Goal: Transaction & Acquisition: Purchase product/service

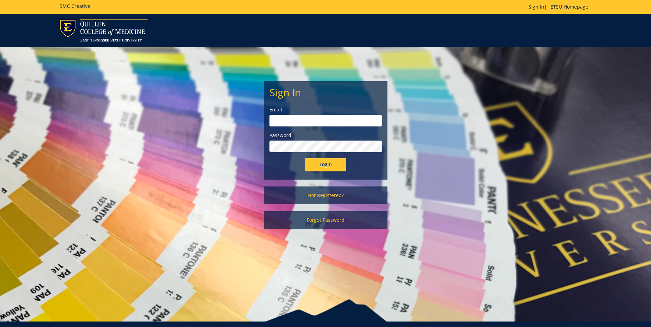
type input "[PERSON_NAME][EMAIL_ADDRESS][DOMAIN_NAME]"
click at [329, 162] on input "Login" at bounding box center [325, 165] width 41 height 14
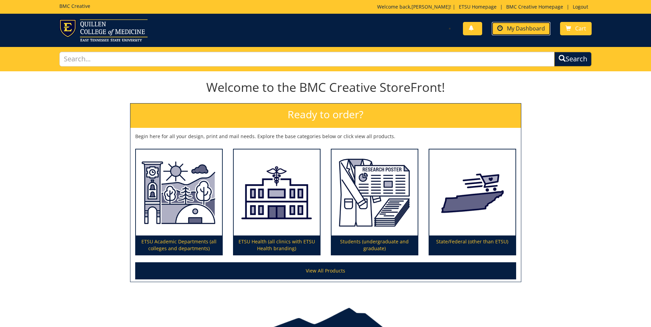
click at [511, 25] on span "My Dashboard" at bounding box center [526, 29] width 38 height 8
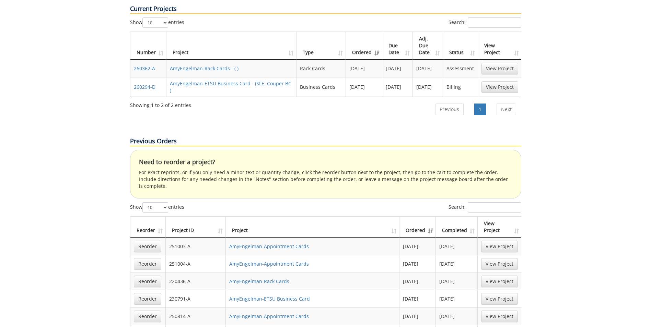
scroll to position [377, 0]
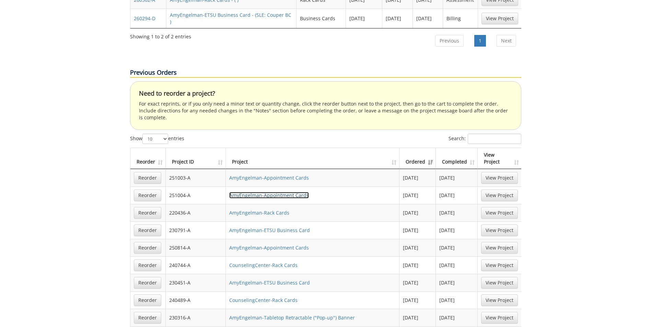
click at [298, 192] on link "AmyEngelman-Appointment Cards" at bounding box center [269, 195] width 80 height 7
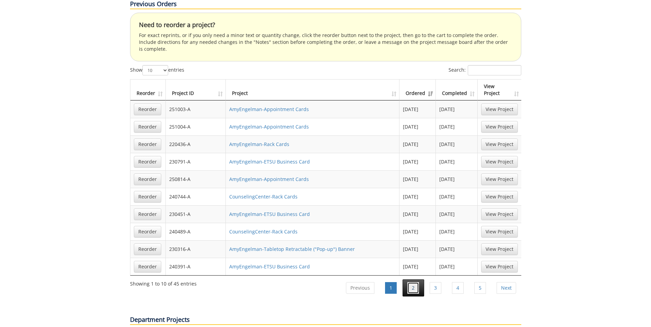
click at [413, 282] on link "2" at bounding box center [413, 288] width 12 height 12
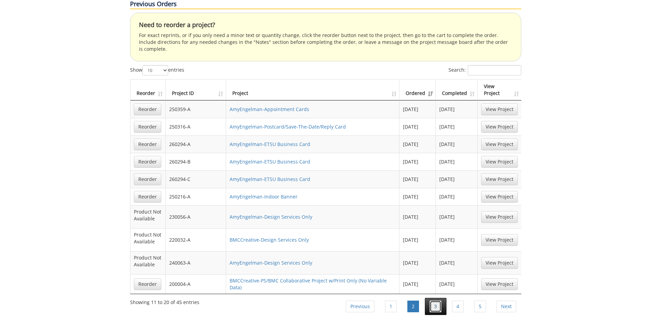
click at [434, 301] on link "3" at bounding box center [436, 307] width 12 height 12
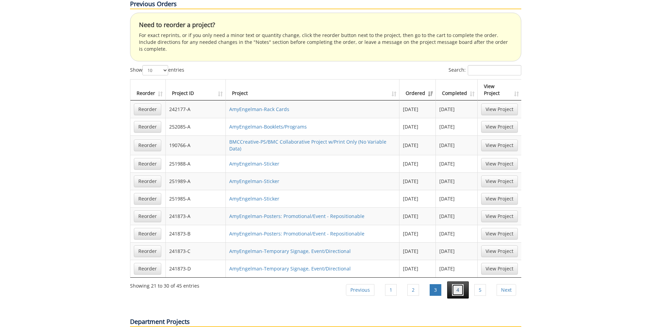
click at [463, 284] on link "4" at bounding box center [458, 290] width 12 height 12
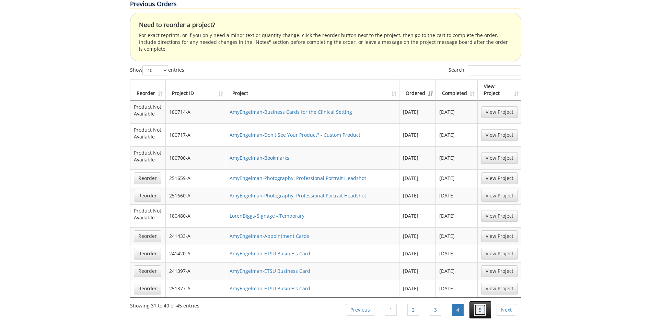
click at [481, 304] on link "5" at bounding box center [480, 310] width 12 height 12
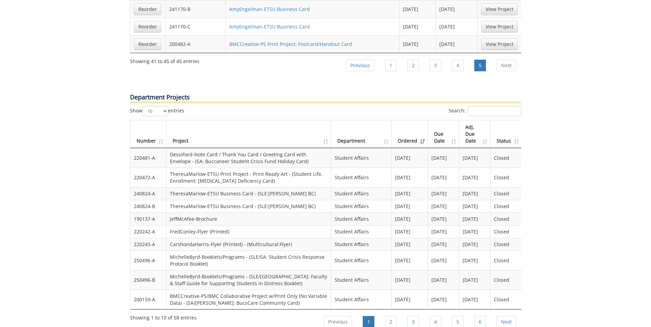
scroll to position [618, 0]
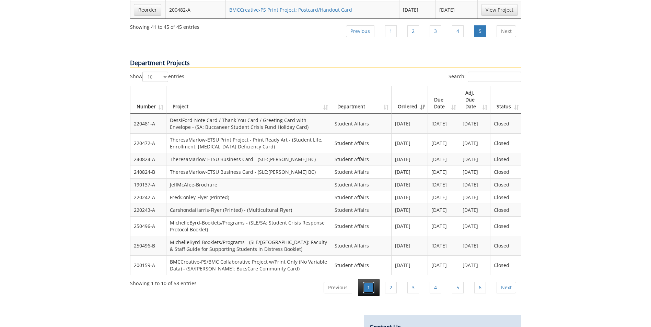
click at [370, 282] on link "1" at bounding box center [369, 288] width 12 height 12
click at [369, 282] on link "1" at bounding box center [369, 288] width 12 height 12
click at [339, 282] on link "Previous" at bounding box center [338, 288] width 28 height 12
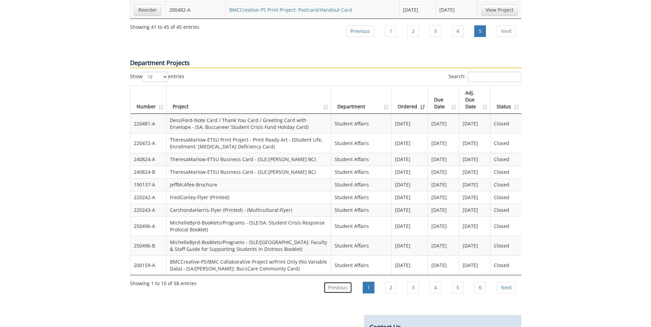
click at [340, 282] on link "Previous" at bounding box center [338, 288] width 28 height 12
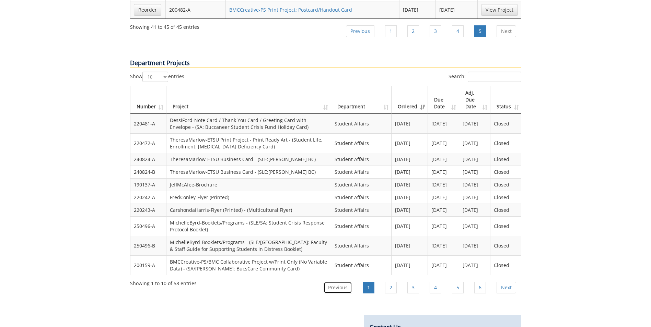
click at [340, 282] on link "Previous" at bounding box center [338, 288] width 28 height 12
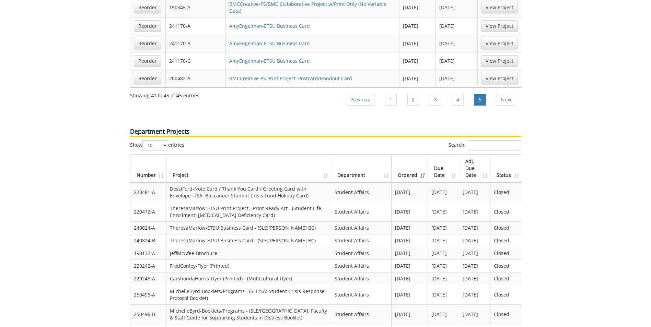
scroll to position [652, 0]
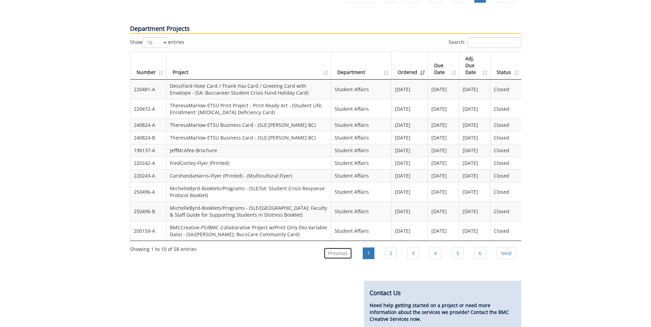
click at [332, 248] on link "Previous" at bounding box center [338, 254] width 28 height 12
click at [333, 248] on link "Previous" at bounding box center [338, 254] width 28 height 12
drag, startPoint x: 333, startPoint y: 232, endPoint x: 351, endPoint y: 231, distance: 17.9
click at [344, 248] on link "Previous" at bounding box center [338, 254] width 28 height 12
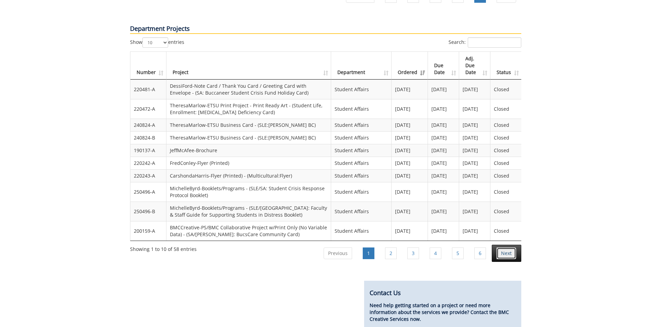
click at [512, 248] on link "Next" at bounding box center [507, 254] width 20 height 12
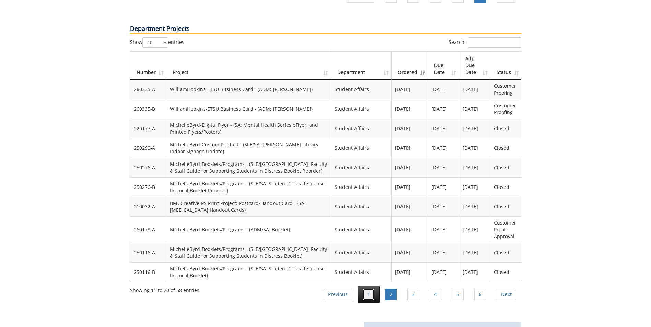
click at [366, 289] on link "1" at bounding box center [369, 295] width 12 height 12
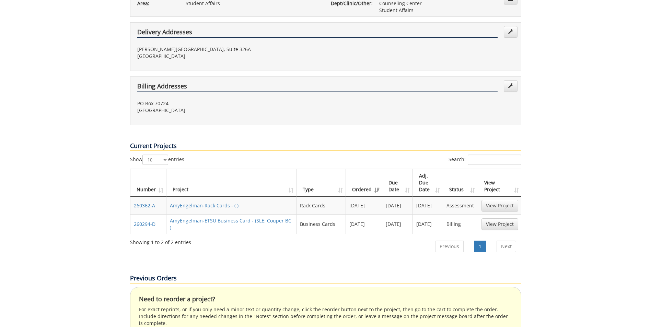
scroll to position [309, 0]
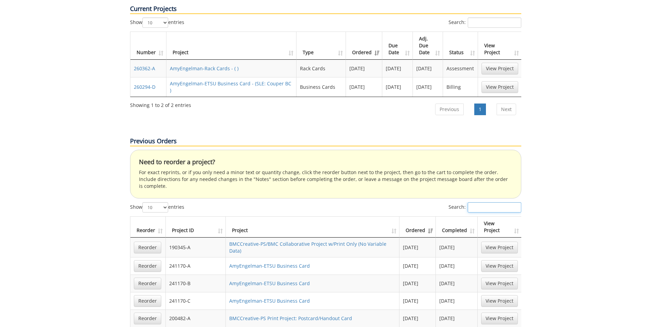
click at [477, 202] on input "Search:" at bounding box center [495, 207] width 54 height 10
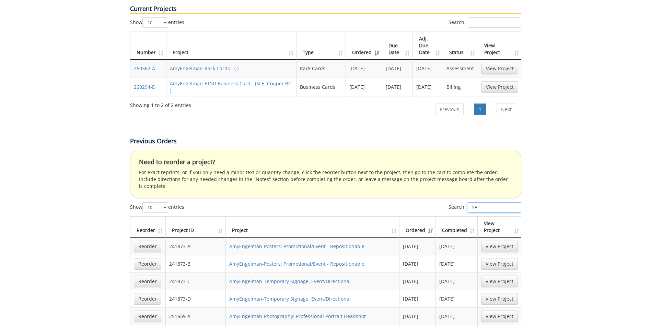
type input "N"
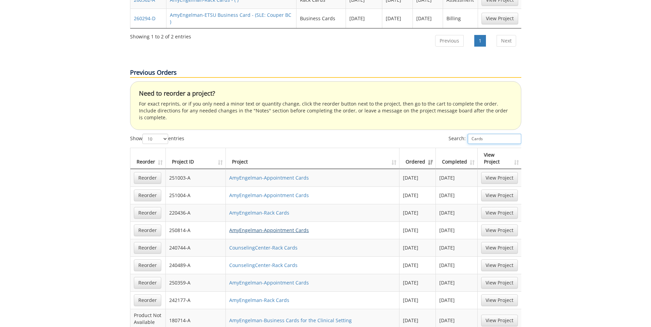
type input "Cards"
click at [264, 227] on link "AmyEngelman-Appointment Cards" at bounding box center [269, 230] width 80 height 7
click at [148, 225] on link "Reorder" at bounding box center [147, 231] width 27 height 12
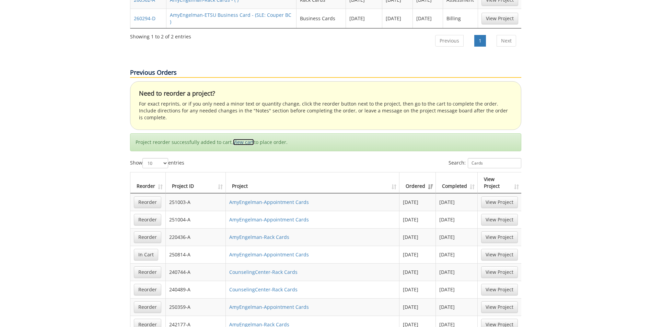
click at [248, 139] on link "View cart" at bounding box center [243, 142] width 21 height 7
click at [505, 249] on link "View Project" at bounding box center [499, 255] width 37 height 12
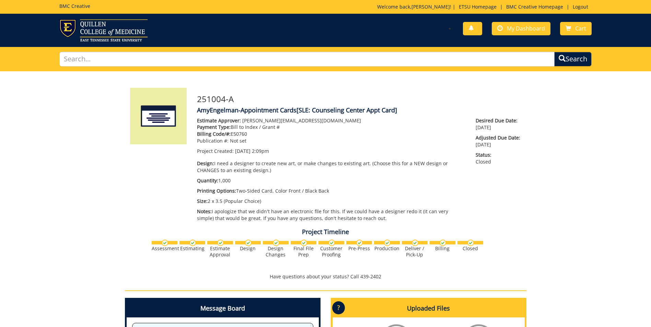
scroll to position [137, 0]
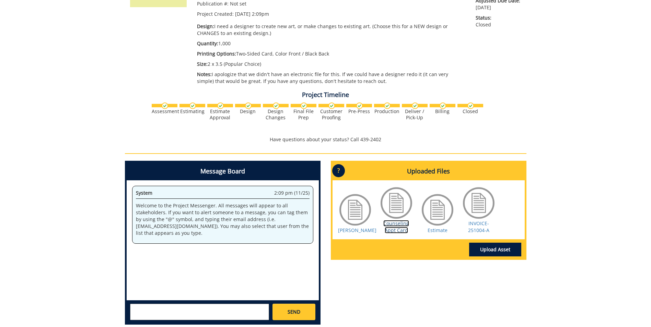
click at [396, 226] on link "Counseling Appt Card" at bounding box center [396, 226] width 26 height 13
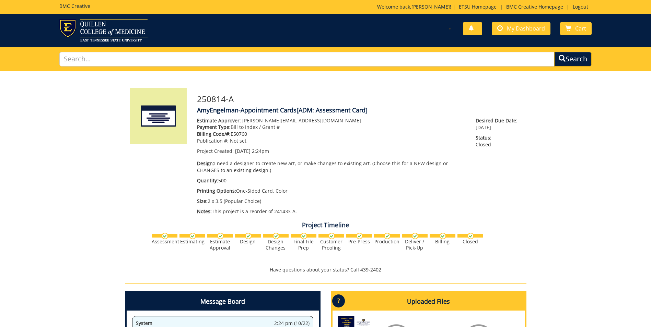
scroll to position [69, 0]
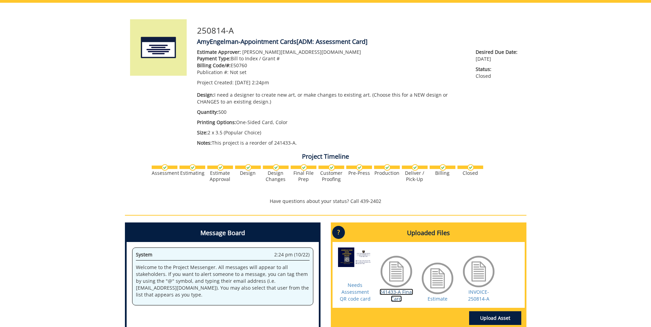
click at [402, 289] on link "241433-A Final Card" at bounding box center [397, 295] width 34 height 13
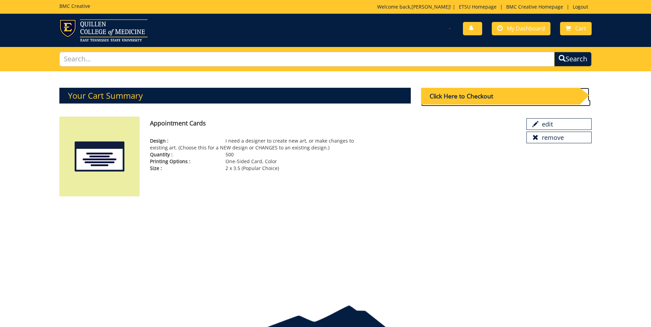
click at [538, 97] on div "Click Here to Checkout" at bounding box center [500, 96] width 159 height 17
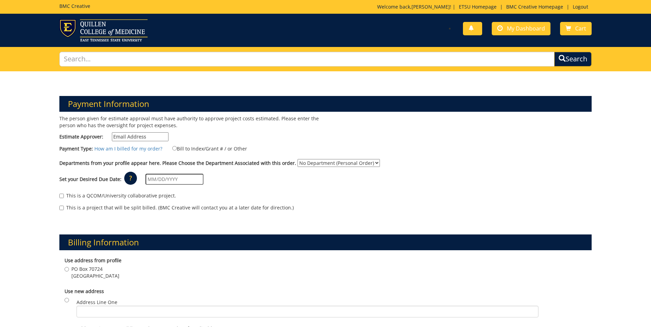
drag, startPoint x: 149, startPoint y: 138, endPoint x: 115, endPoint y: 128, distance: 35.0
click at [115, 128] on div "The person given for estimate approval must have authority to approve project c…" at bounding box center [189, 130] width 271 height 30
type input "engelman@etsu.edu"
type input "08/25/2025"
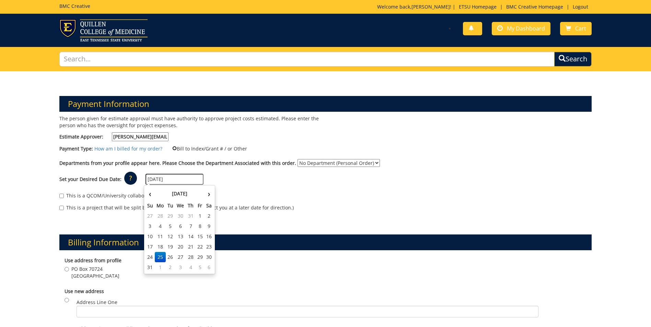
click at [172, 147] on input "Bill to Index/Grant # / or Other" at bounding box center [174, 148] width 4 height 4
radio input "true"
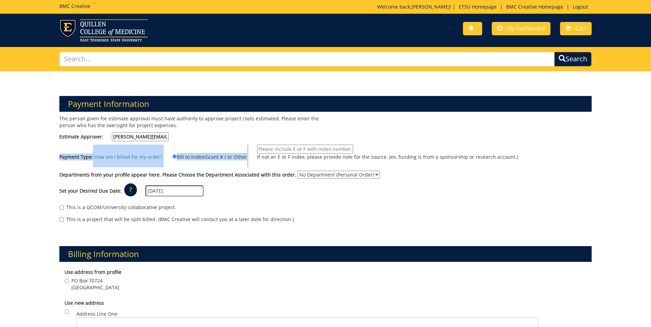
drag, startPoint x: 278, startPoint y: 142, endPoint x: 277, endPoint y: 149, distance: 6.6
click at [277, 149] on div "The person given for estimate approval must have authority to approve project c…" at bounding box center [325, 172] width 543 height 115
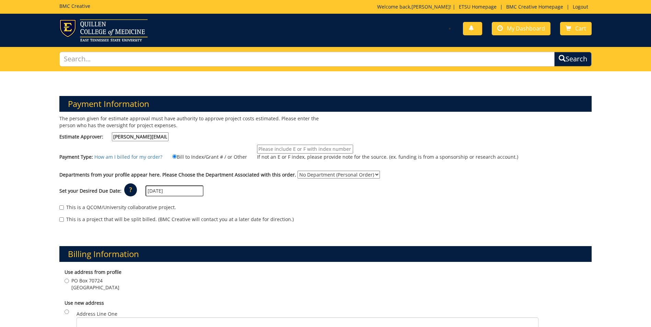
paste input "10-26160-100000-100-{INSERT ACCOUNT}-400-999-999-999"
click at [308, 148] on input "10-26160-100000-100-{INSERT ACCOUNT}-400-999-999-999" at bounding box center [305, 149] width 96 height 9
click at [307, 150] on input "10-26160-100000-100-{74140}-400-999-999-999" at bounding box center [305, 149] width 96 height 9
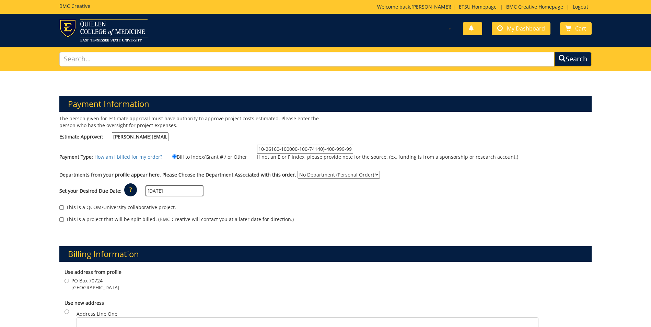
click at [319, 149] on input "10-26160-100000-100-74140}-400-999-999-999" at bounding box center [305, 149] width 96 height 9
type input "10-26160-100000-100-74140-400-999-999-999"
click at [368, 174] on select "No Department (Personal Order) Counseling Center Student Affairs" at bounding box center [339, 175] width 82 height 8
select select "50"
click at [298, 171] on select "No Department (Personal Order) Counseling Center Student Affairs" at bounding box center [339, 175] width 82 height 8
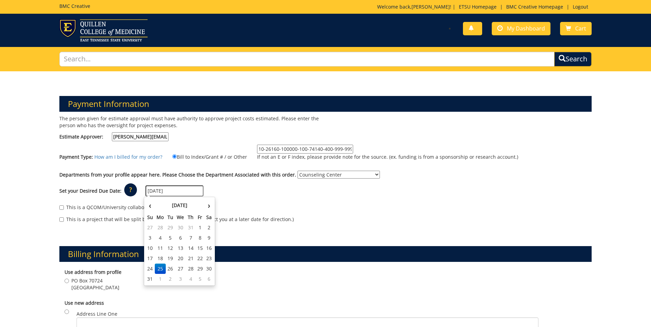
click at [175, 192] on input "08/25/2025" at bounding box center [174, 191] width 58 height 11
click at [209, 205] on th "›" at bounding box center [209, 206] width 9 height 14
click at [160, 239] on td "8" at bounding box center [160, 238] width 11 height 10
type input "09/08/2025"
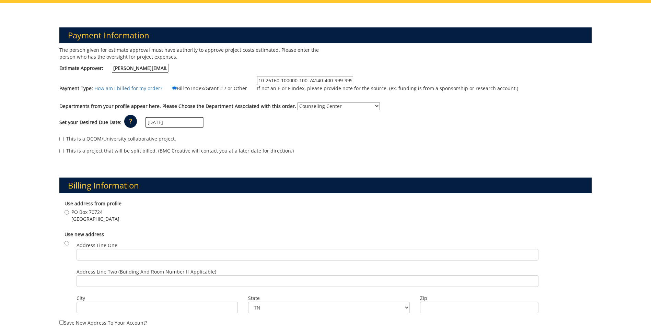
scroll to position [172, 0]
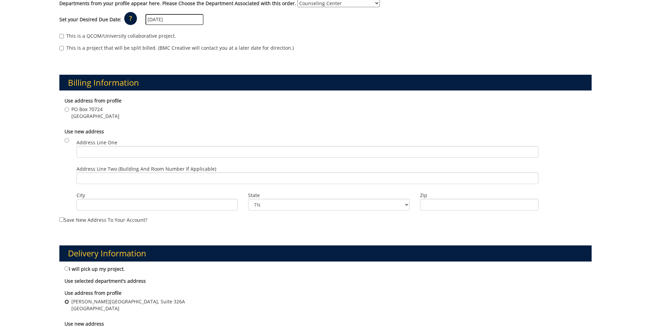
click at [66, 303] on input "D.P. Culp Center, Suite 326A Johnson City , TN 37614" at bounding box center [67, 302] width 4 height 4
radio input "true"
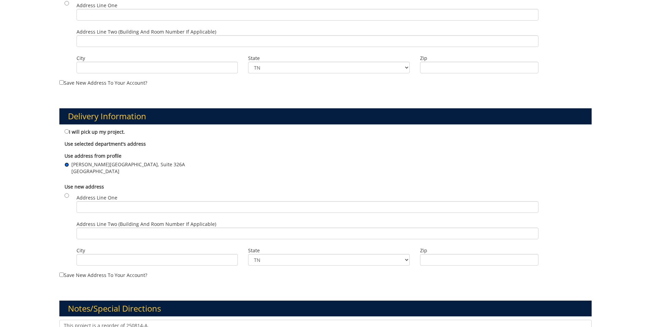
scroll to position [377, 0]
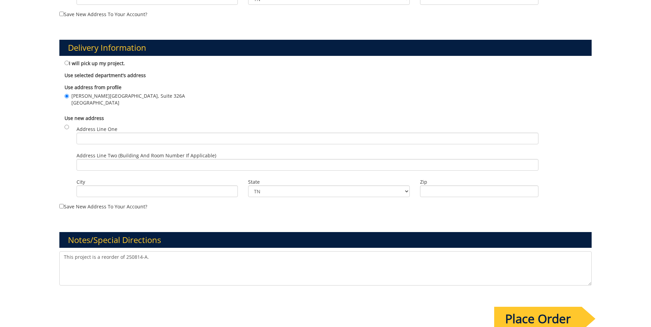
click at [539, 318] on input "Place Order" at bounding box center [538, 319] width 88 height 24
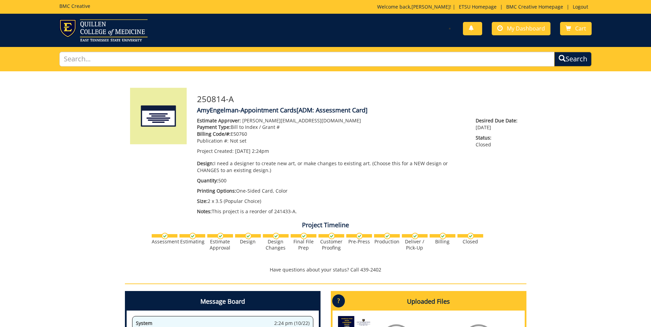
scroll to position [103, 0]
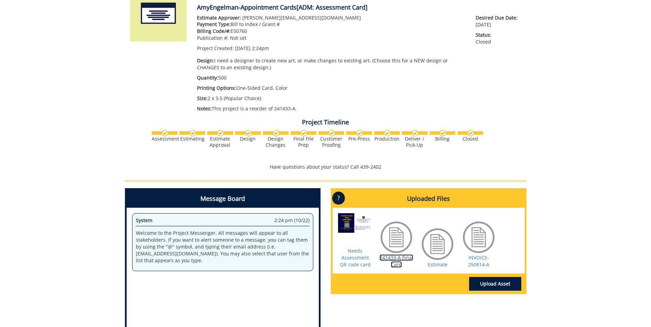
click at [397, 260] on link "241433-A Final Card" at bounding box center [397, 261] width 34 height 13
